Goal: Book appointment/travel/reservation

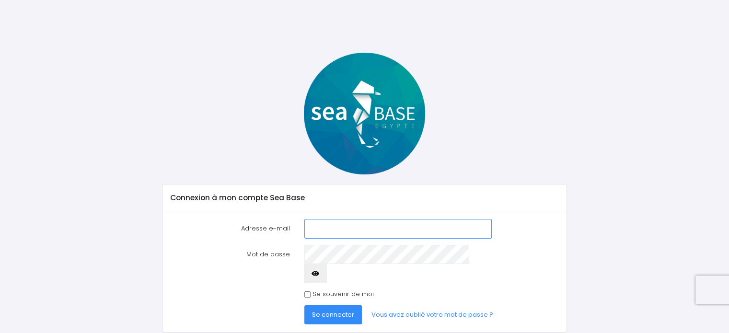
type input "stephane.nicco@sfr.fr"
click at [342, 310] on span "Se connecter" at bounding box center [333, 314] width 42 height 9
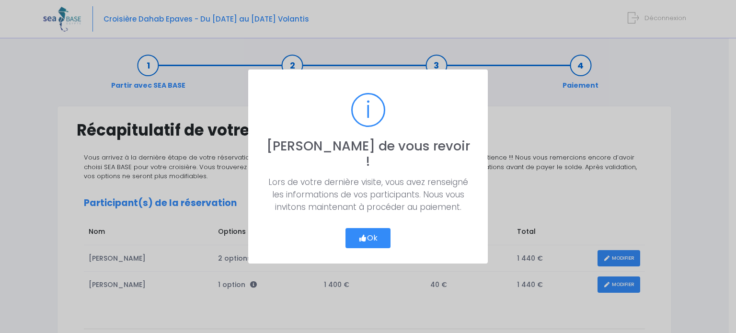
click at [375, 228] on button "Ok" at bounding box center [367, 238] width 45 height 20
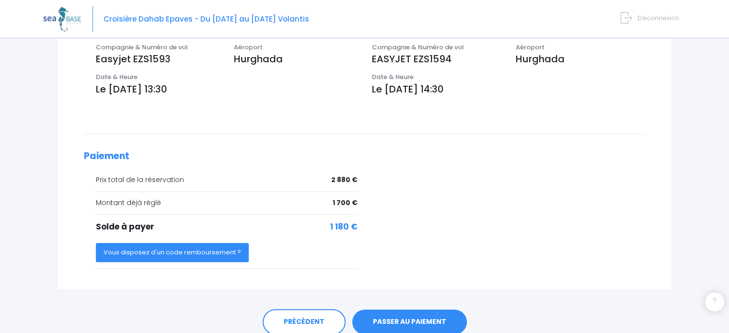
scroll to position [362, 0]
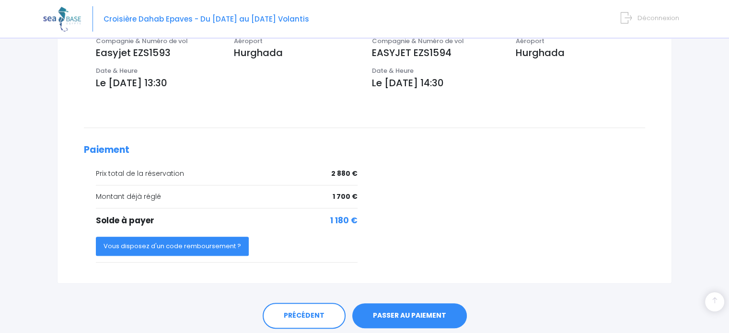
click at [438, 316] on link "PASSER AU PAIEMENT" at bounding box center [409, 315] width 114 height 25
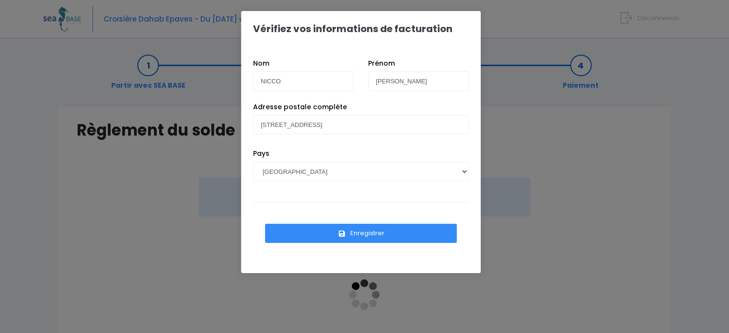
click at [391, 234] on button "Enregistrer" at bounding box center [361, 233] width 192 height 19
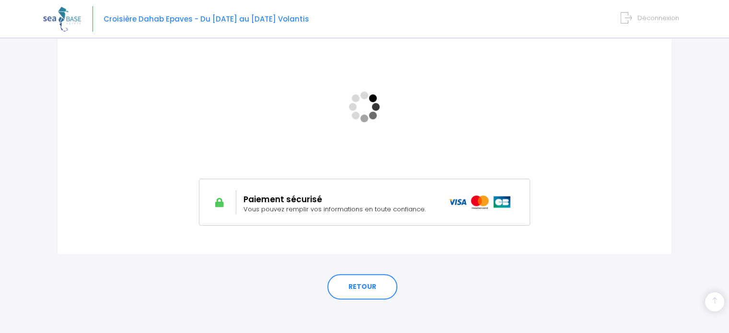
scroll to position [192, 0]
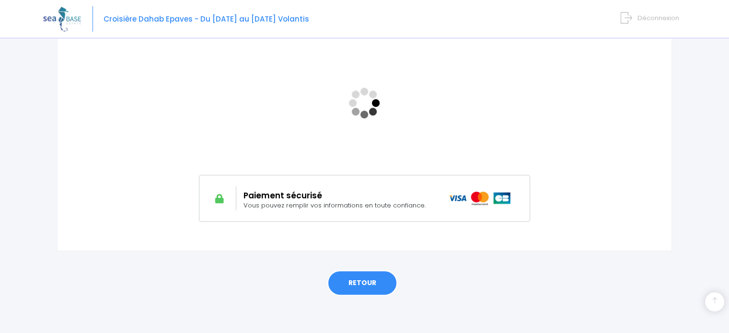
click at [366, 277] on link "RETOUR" at bounding box center [362, 283] width 70 height 26
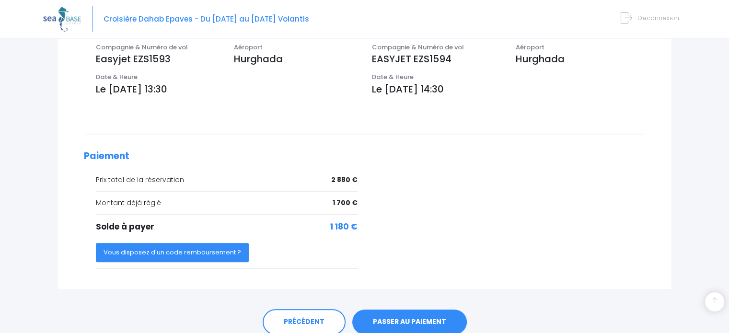
scroll to position [367, 0]
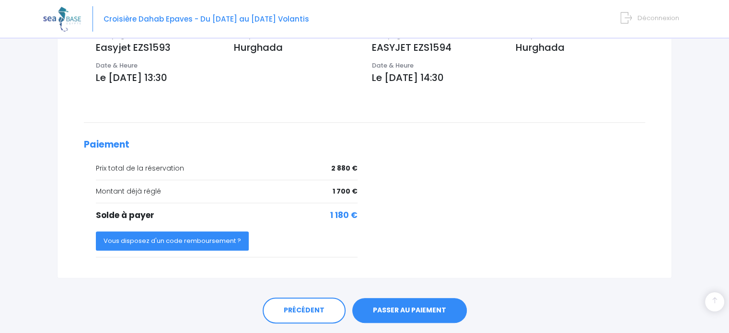
click at [394, 311] on link "PASSER AU PAIEMENT" at bounding box center [409, 310] width 114 height 25
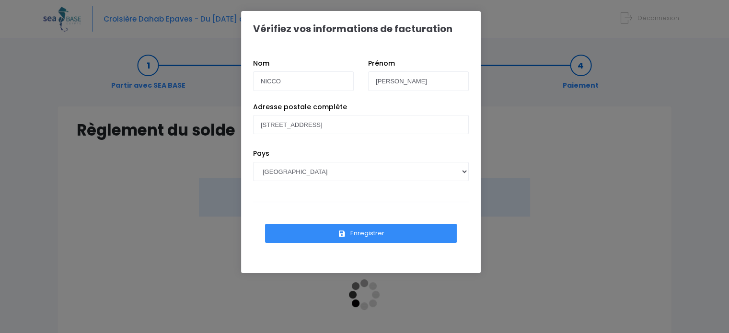
click at [366, 235] on button "Enregistrer" at bounding box center [361, 233] width 192 height 19
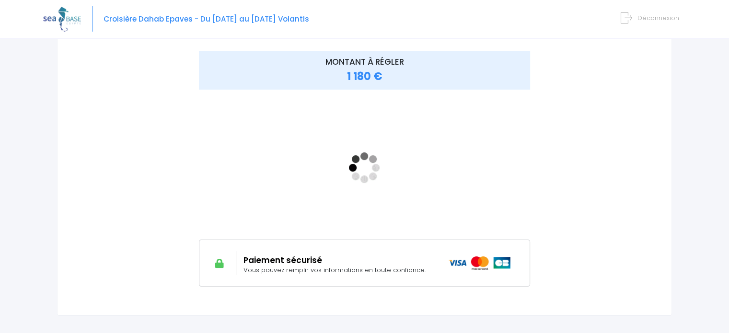
scroll to position [131, 0]
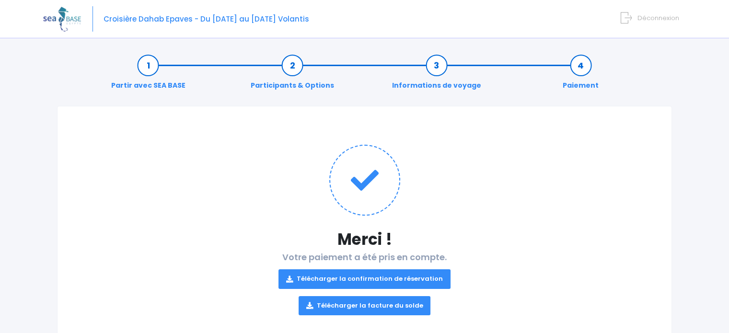
click at [427, 277] on link "Télécharger la confirmation de réservation" at bounding box center [364, 278] width 172 height 19
click at [356, 305] on link "Télécharger la facture du solde" at bounding box center [364, 305] width 132 height 19
